Goal: Transaction & Acquisition: Purchase product/service

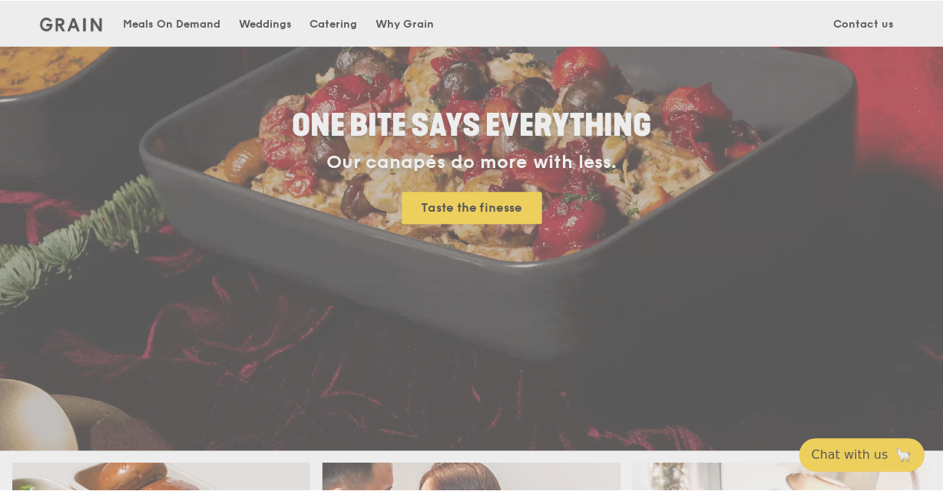
scroll to position [230, 0]
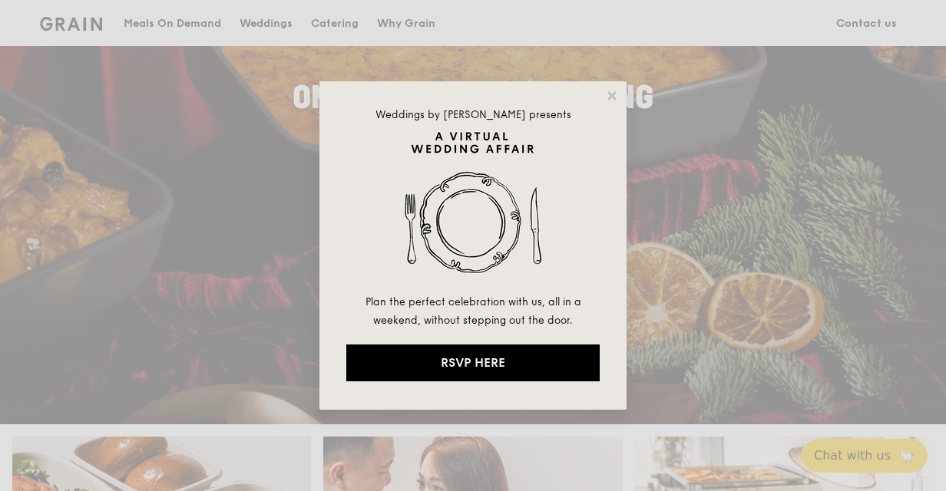
drag, startPoint x: 614, startPoint y: 98, endPoint x: 603, endPoint y: 113, distance: 18.1
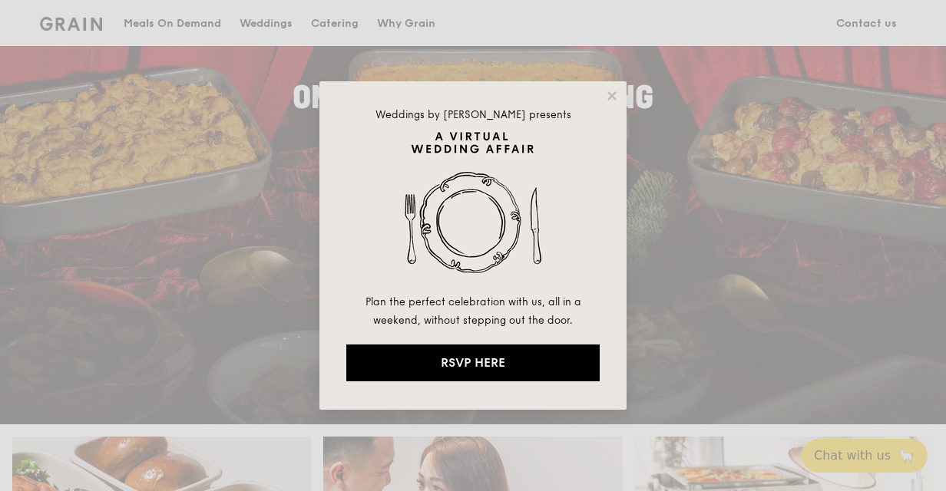
click at [616, 97] on icon at bounding box center [612, 96] width 14 height 14
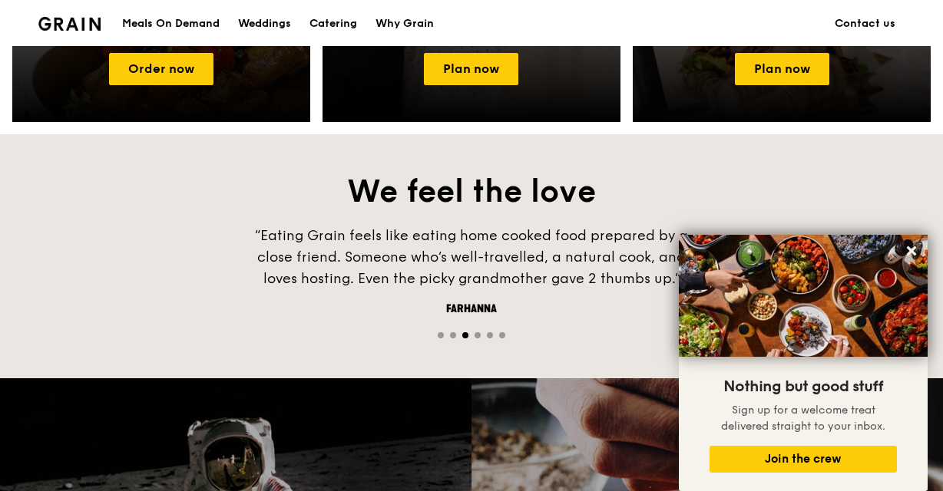
scroll to position [921, 0]
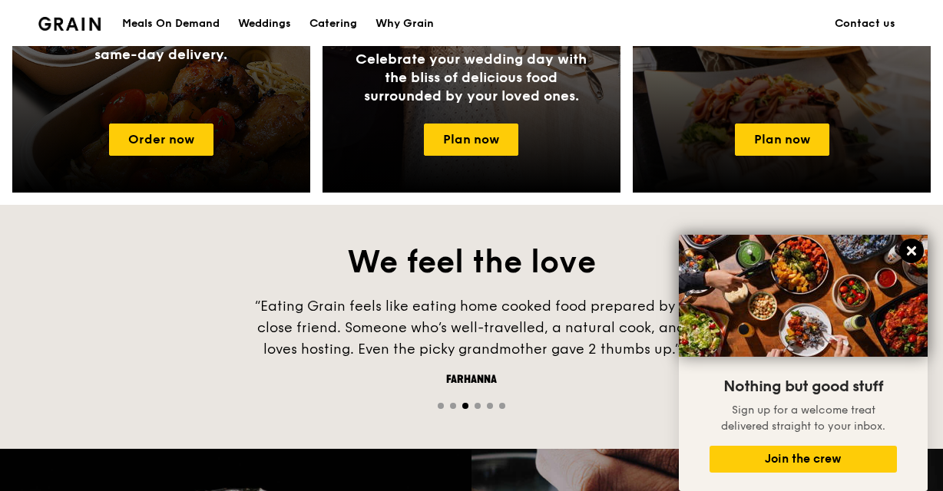
click at [910, 251] on icon at bounding box center [911, 251] width 14 height 14
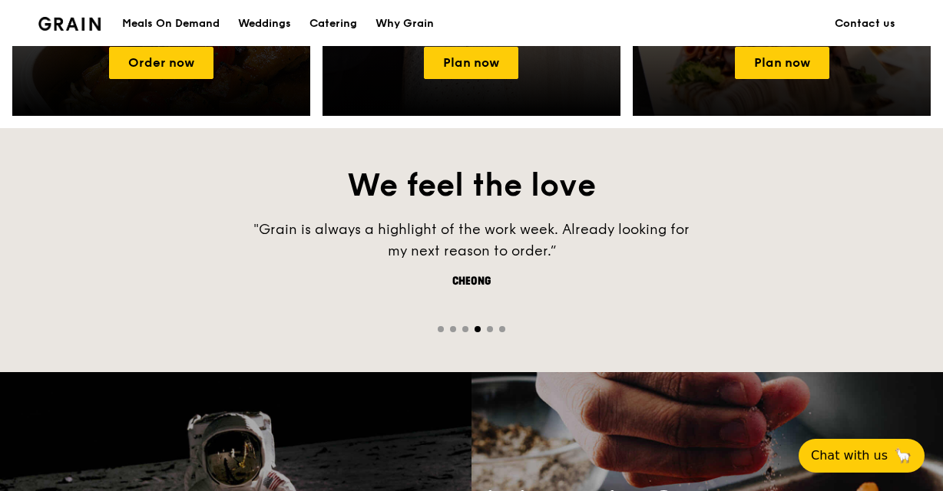
scroll to position [768, 0]
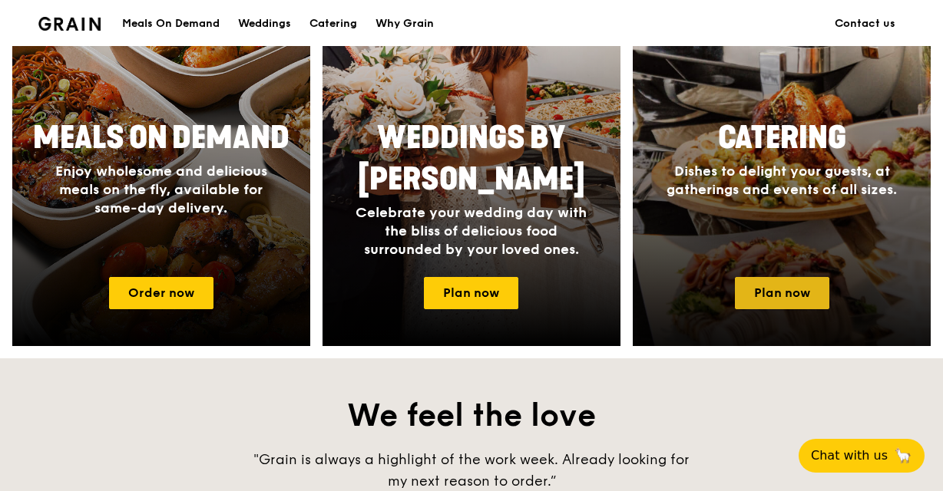
click at [795, 293] on link "Plan now" at bounding box center [782, 293] width 94 height 32
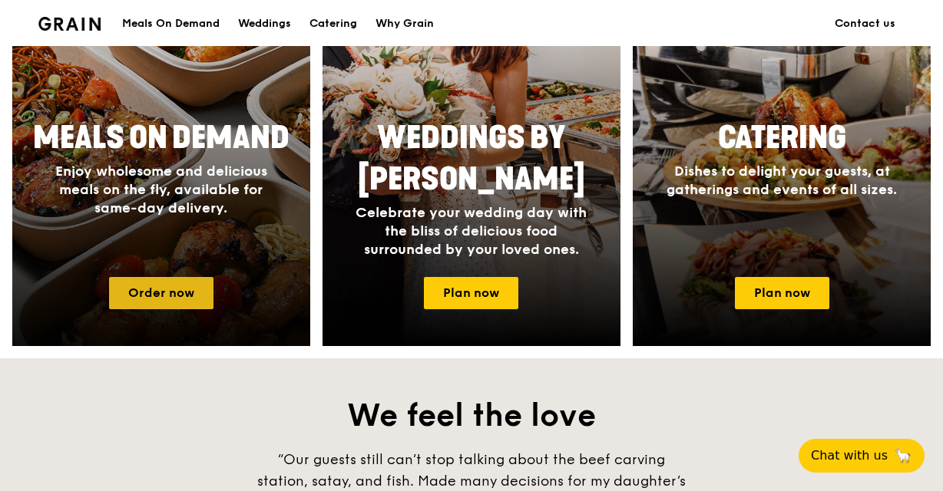
click at [166, 293] on link "Order now" at bounding box center [161, 293] width 104 height 32
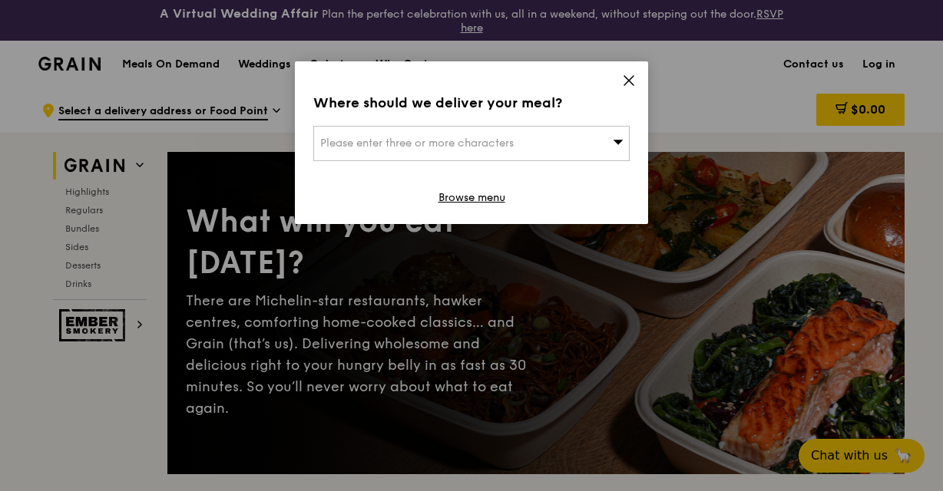
click at [393, 152] on div "Please enter three or more characters" at bounding box center [471, 143] width 316 height 35
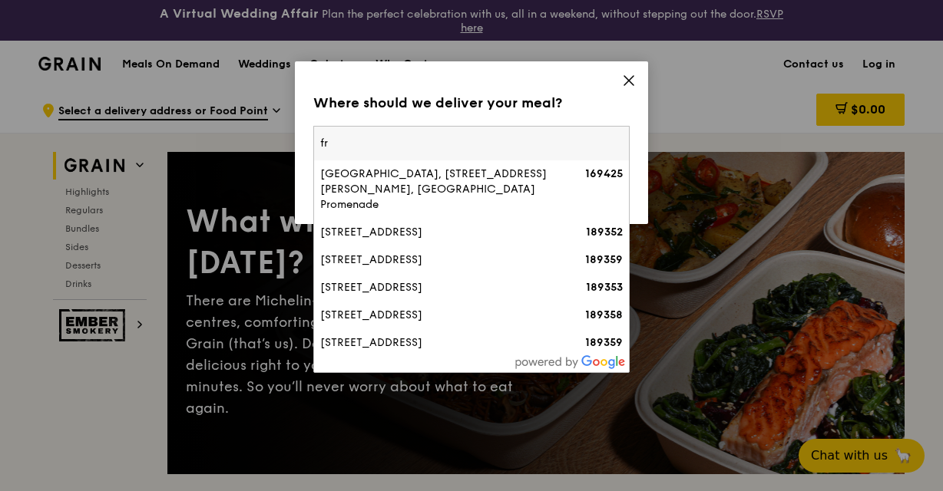
type input "f"
type input "[GEOGRAPHIC_DATA]"
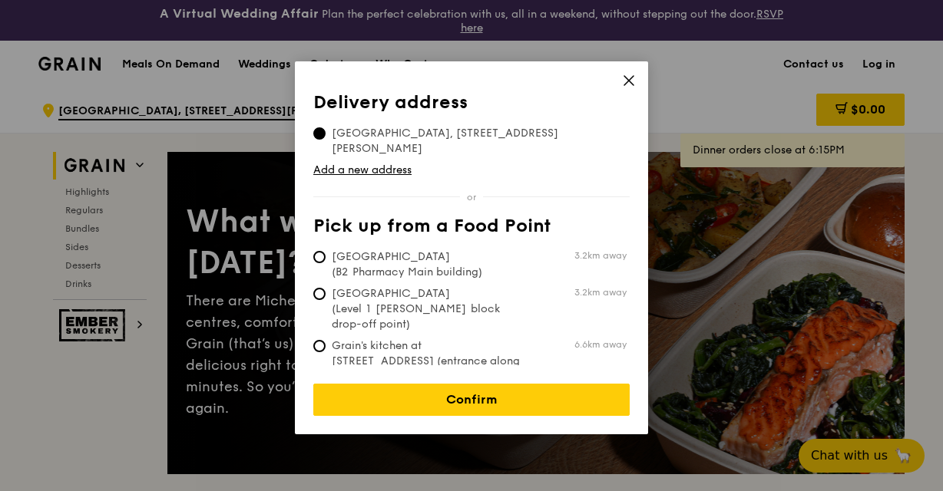
click at [633, 81] on icon at bounding box center [629, 81] width 14 height 14
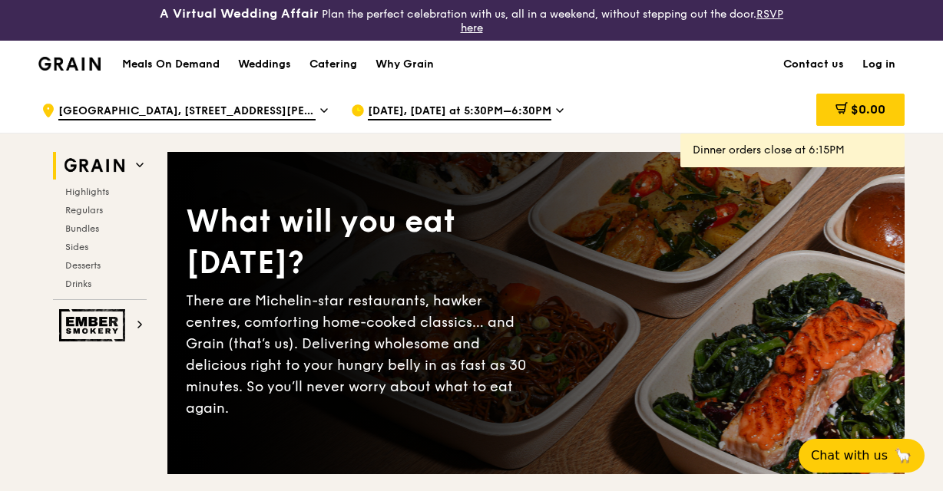
click at [320, 117] on icon at bounding box center [324, 111] width 8 height 14
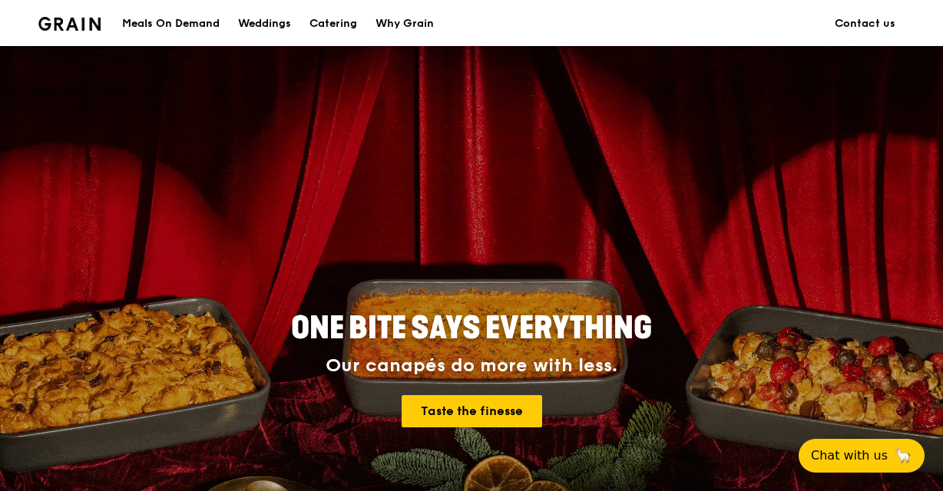
scroll to position [768, 0]
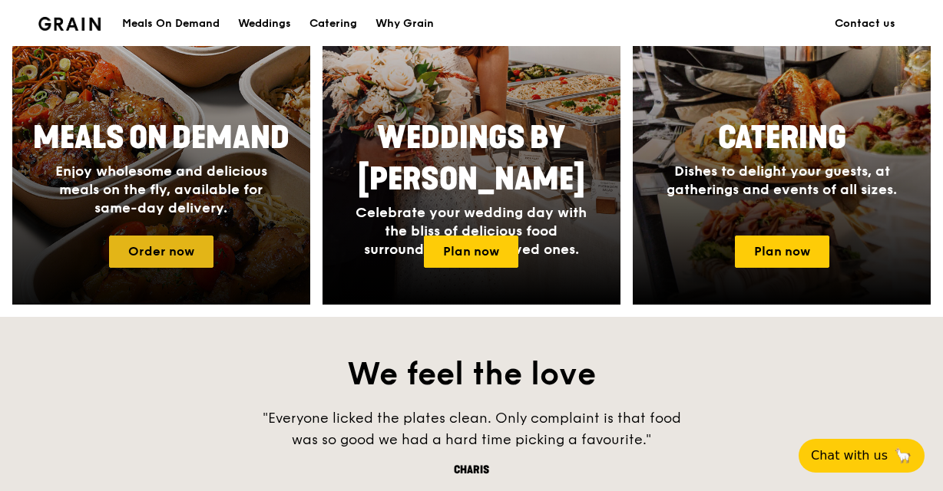
click at [150, 257] on link "Order now" at bounding box center [161, 252] width 104 height 32
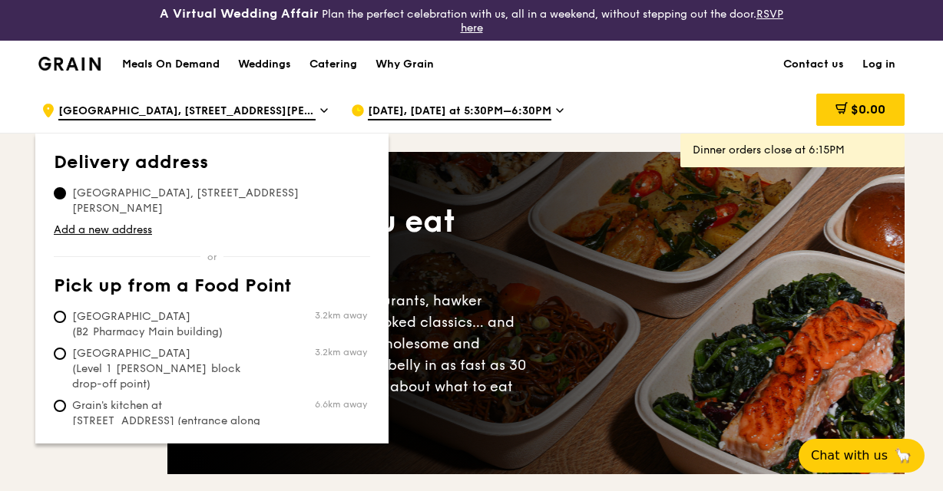
click at [398, 115] on span "[DATE], [DATE] at 5:30PM–6:30PM" at bounding box center [459, 112] width 183 height 17
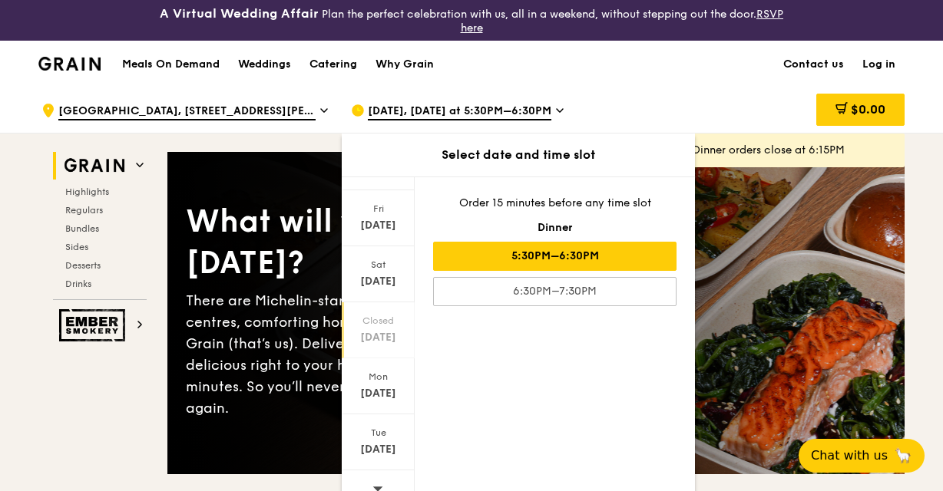
scroll to position [142, 0]
click at [370, 443] on div "[DATE]" at bounding box center [378, 446] width 68 height 15
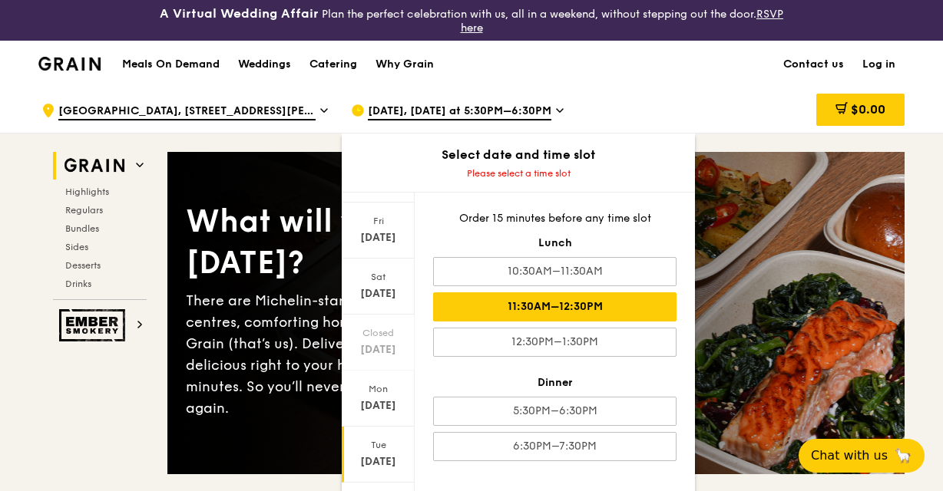
click at [584, 307] on div "11:30AM–12:30PM" at bounding box center [554, 306] width 243 height 29
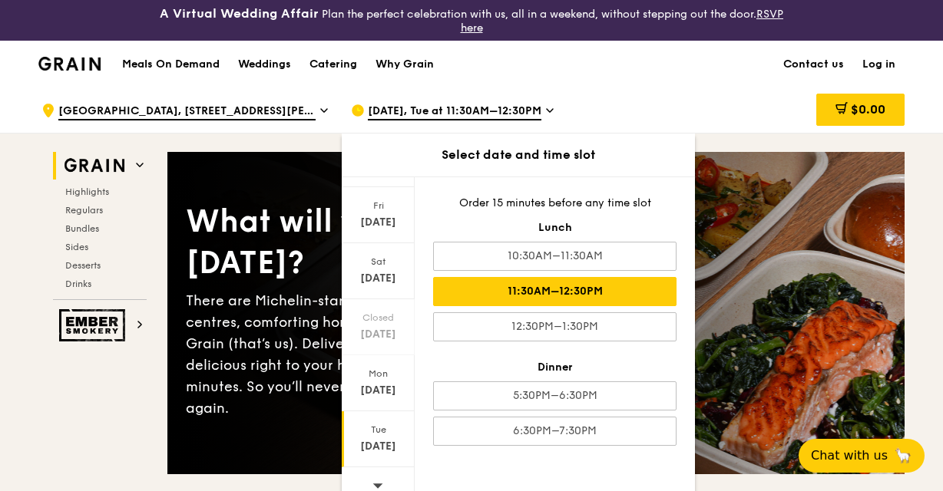
click at [212, 104] on div ".cls-1 { fill: none; stroke: #fff; stroke-linecap: round; stroke-linejoin: roun…" at bounding box center [183, 111] width 285 height 46
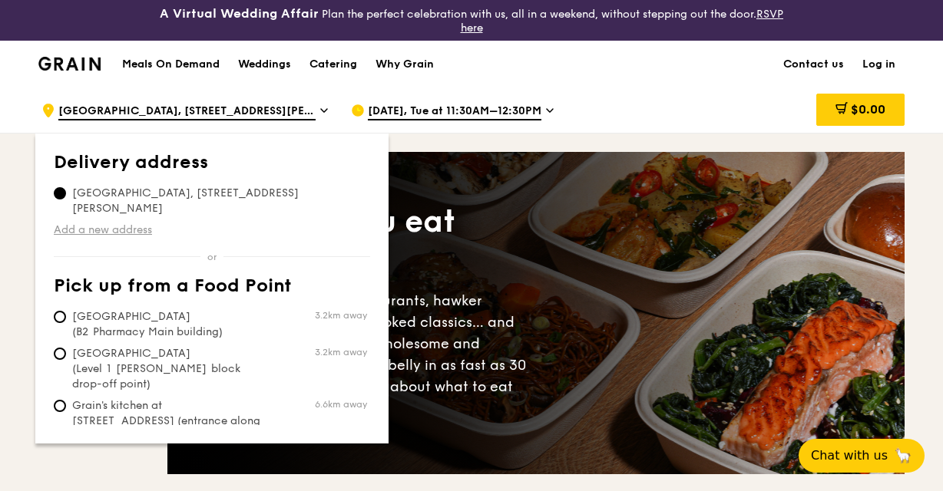
click at [99, 223] on link "Add a new address" at bounding box center [212, 230] width 316 height 15
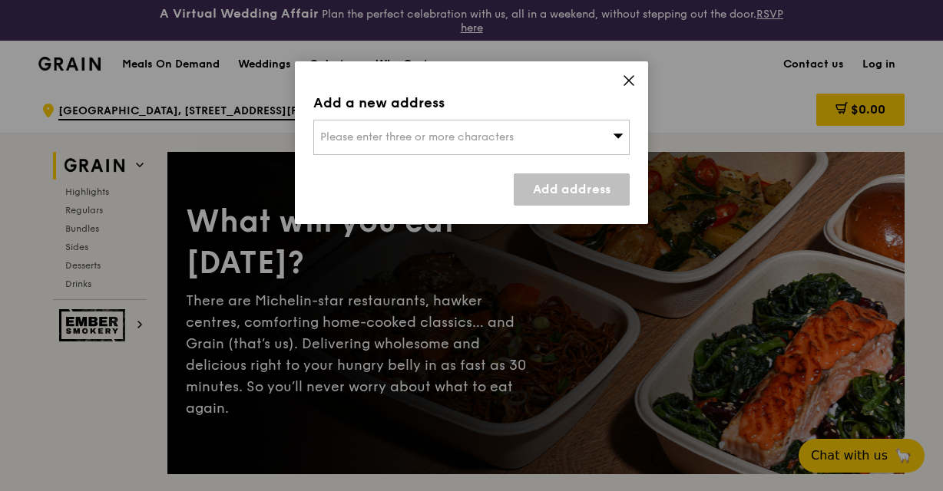
click at [318, 139] on div "Please enter three or more characters" at bounding box center [471, 137] width 316 height 35
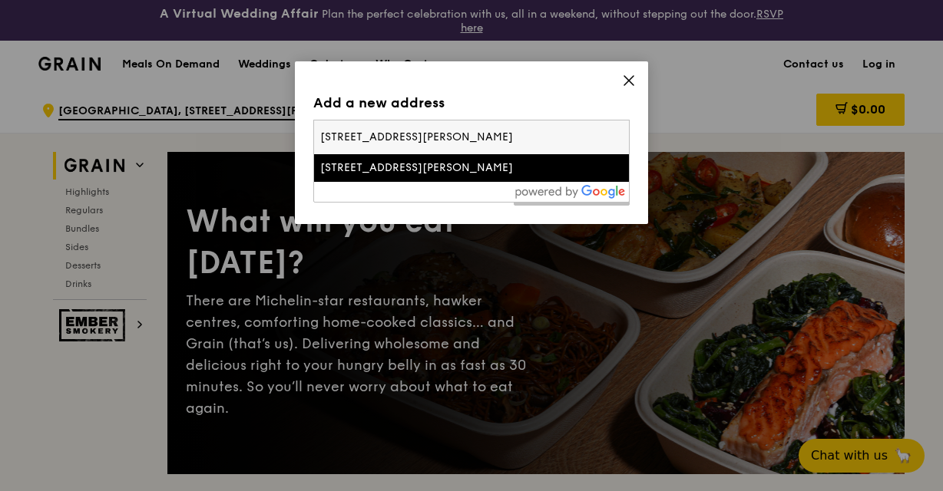
type input "[STREET_ADDRESS][PERSON_NAME]"
click at [361, 164] on div "[STREET_ADDRESS][PERSON_NAME]" at bounding box center [433, 167] width 227 height 15
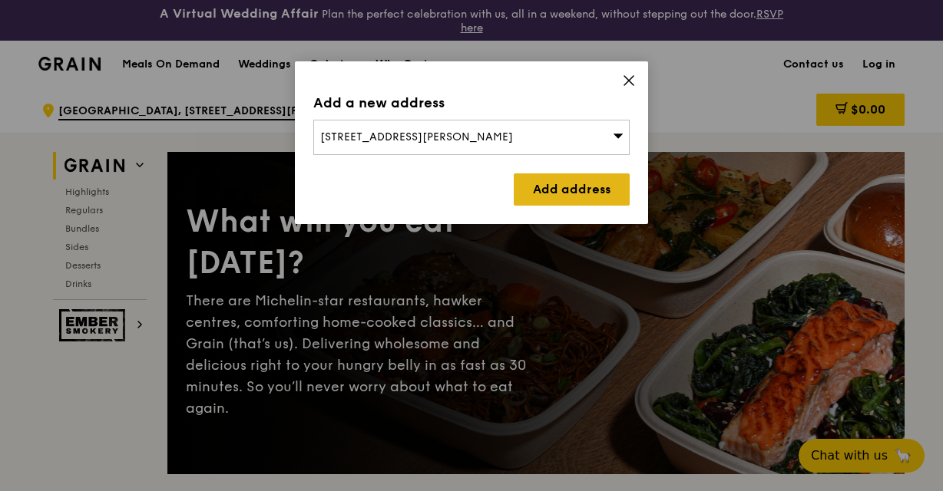
click at [550, 197] on link "Add address" at bounding box center [572, 189] width 116 height 32
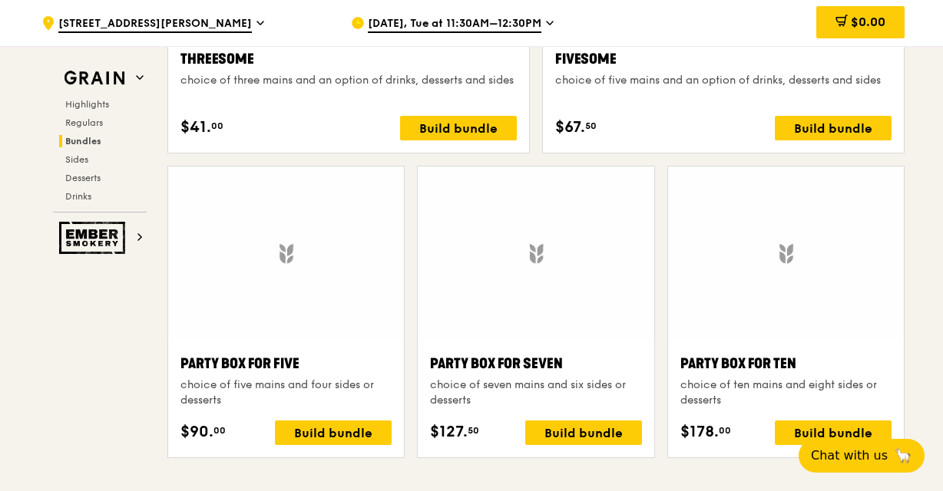
scroll to position [2994, 0]
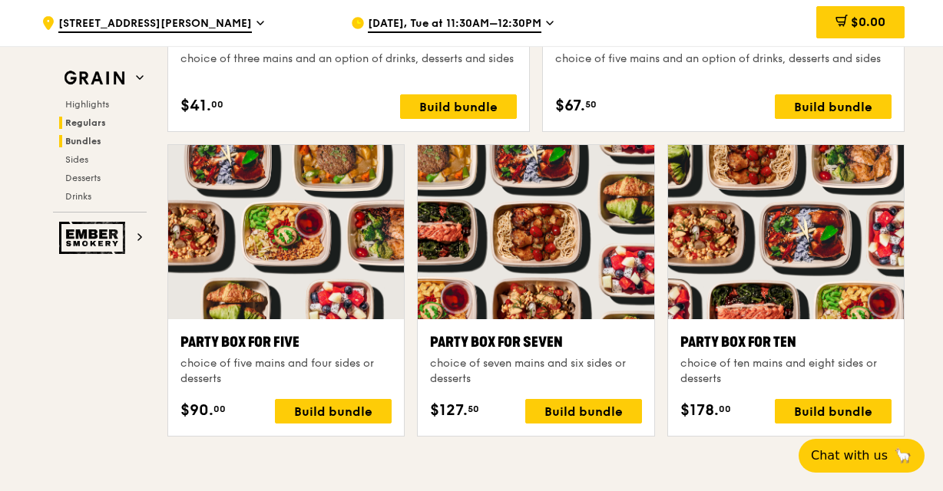
click at [100, 125] on span "Regulars" at bounding box center [85, 122] width 41 height 11
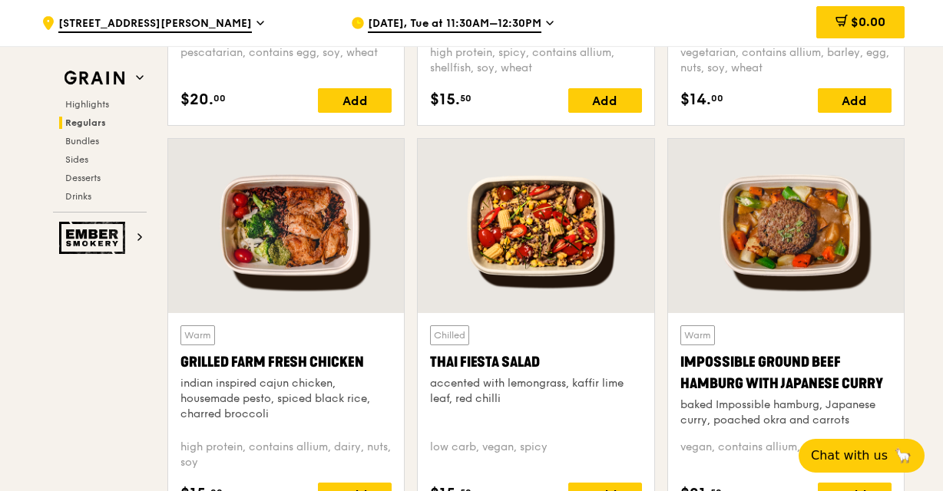
scroll to position [1724, 0]
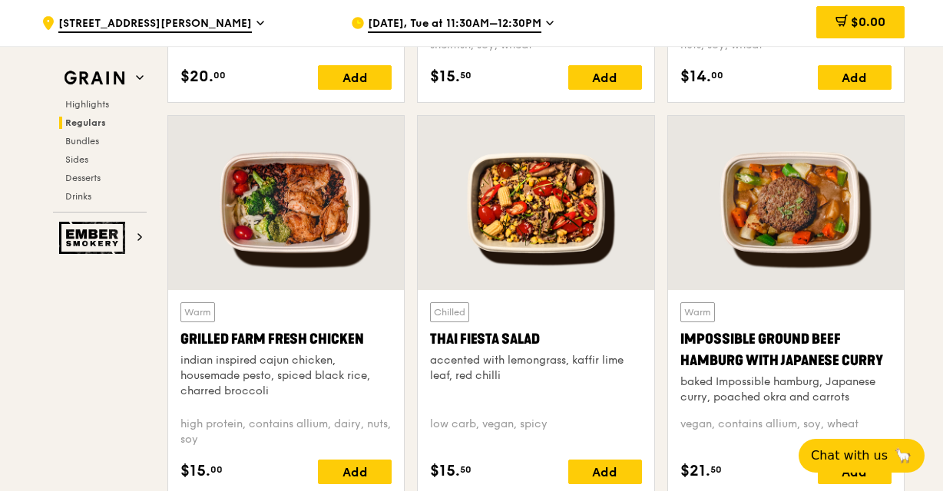
click at [550, 243] on div at bounding box center [536, 203] width 236 height 174
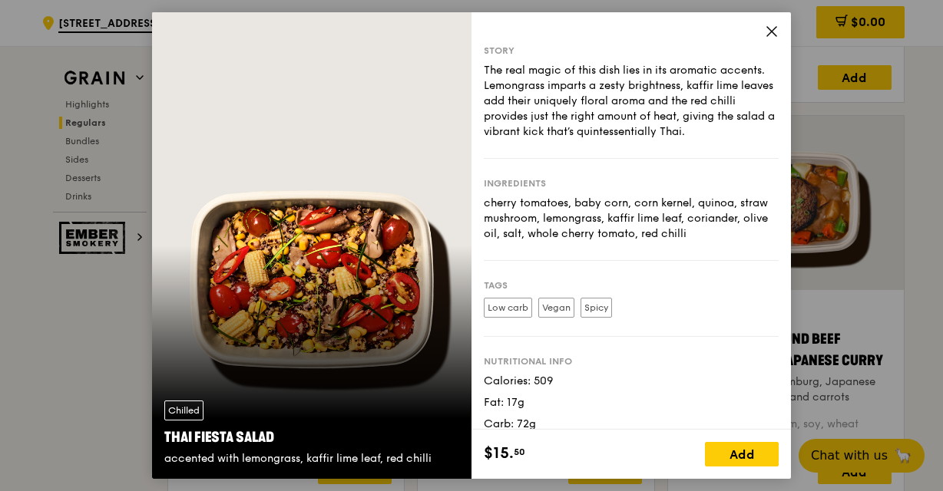
click at [774, 35] on icon at bounding box center [772, 32] width 14 height 14
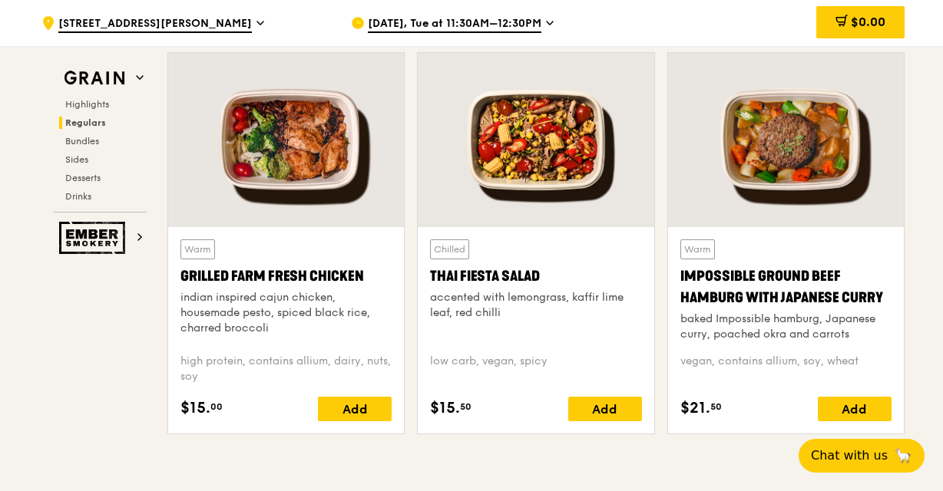
scroll to position [1647, 0]
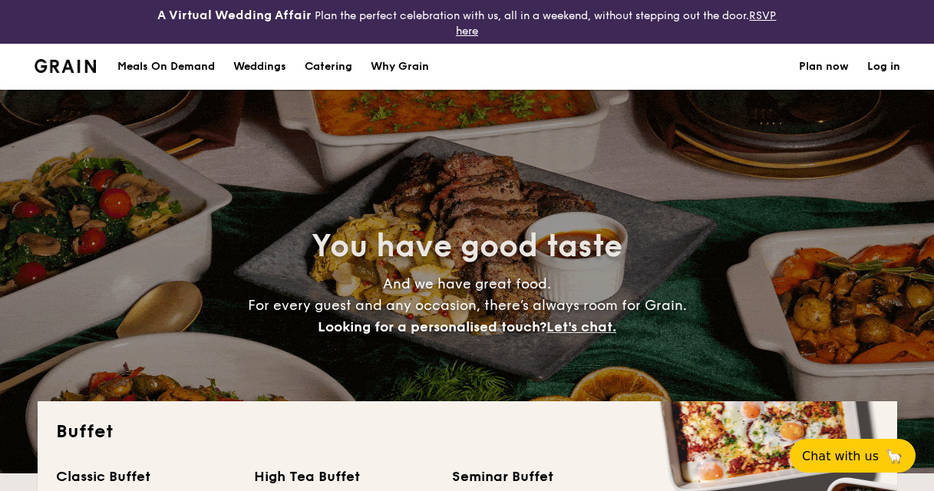
select select
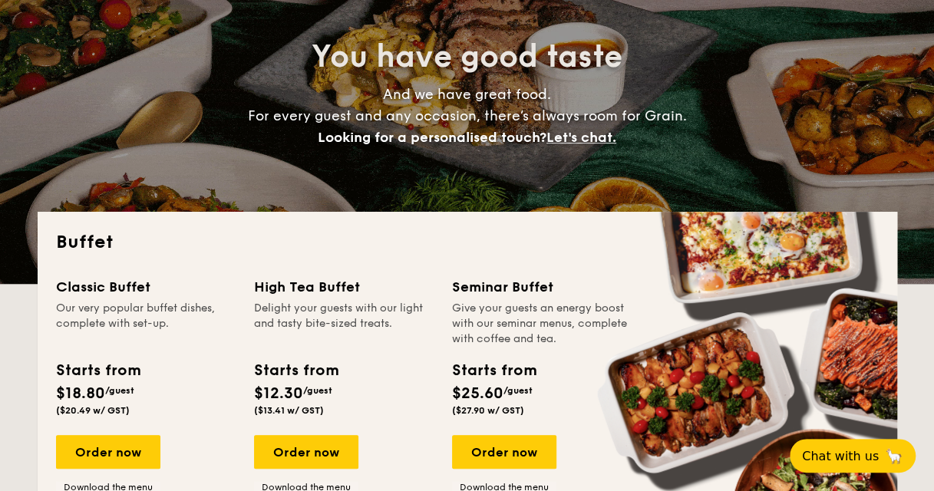
scroll to position [77, 0]
